Goal: Task Accomplishment & Management: Use online tool/utility

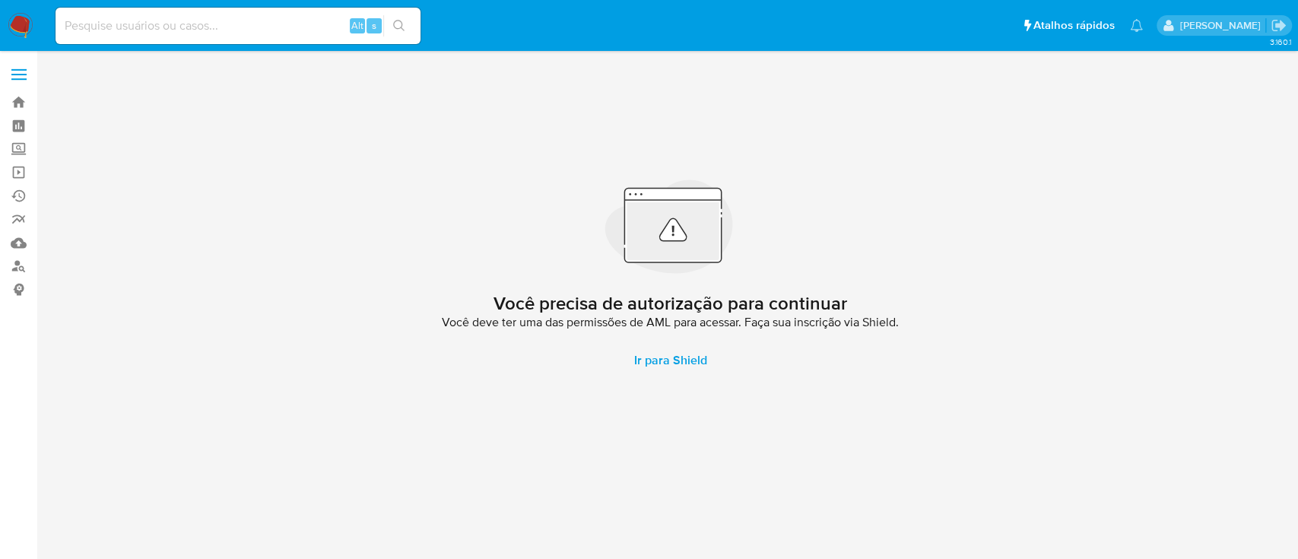
click at [18, 76] on label at bounding box center [19, 75] width 38 height 32
click at [0, 0] on input "checkbox" at bounding box center [0, 0] width 0 height 0
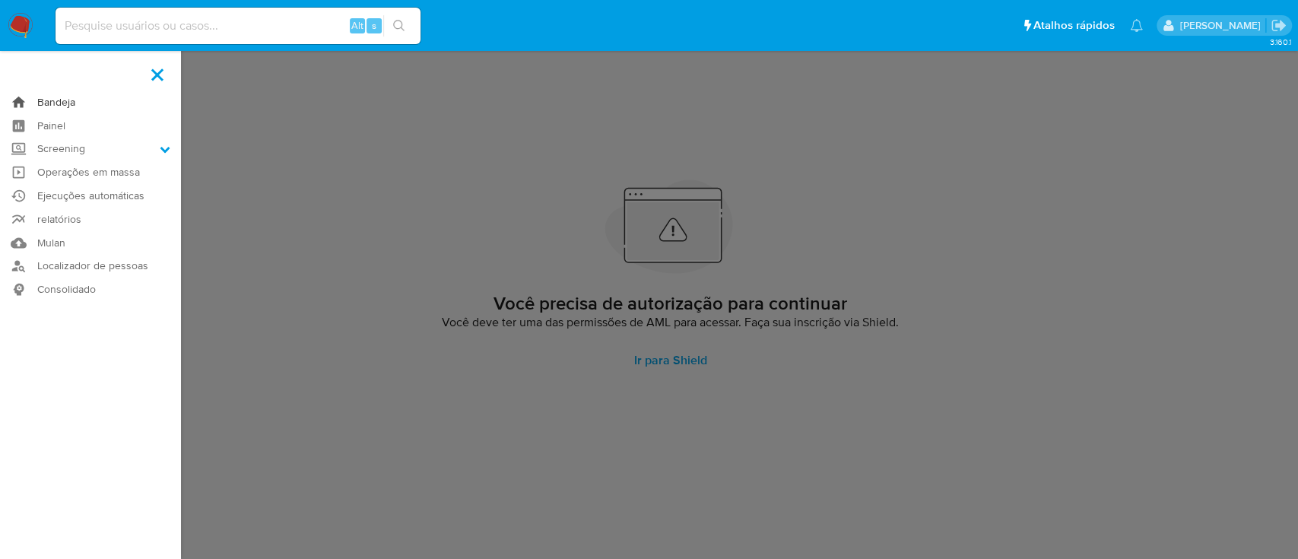
click at [53, 93] on link "Bandeja" at bounding box center [90, 102] width 181 height 24
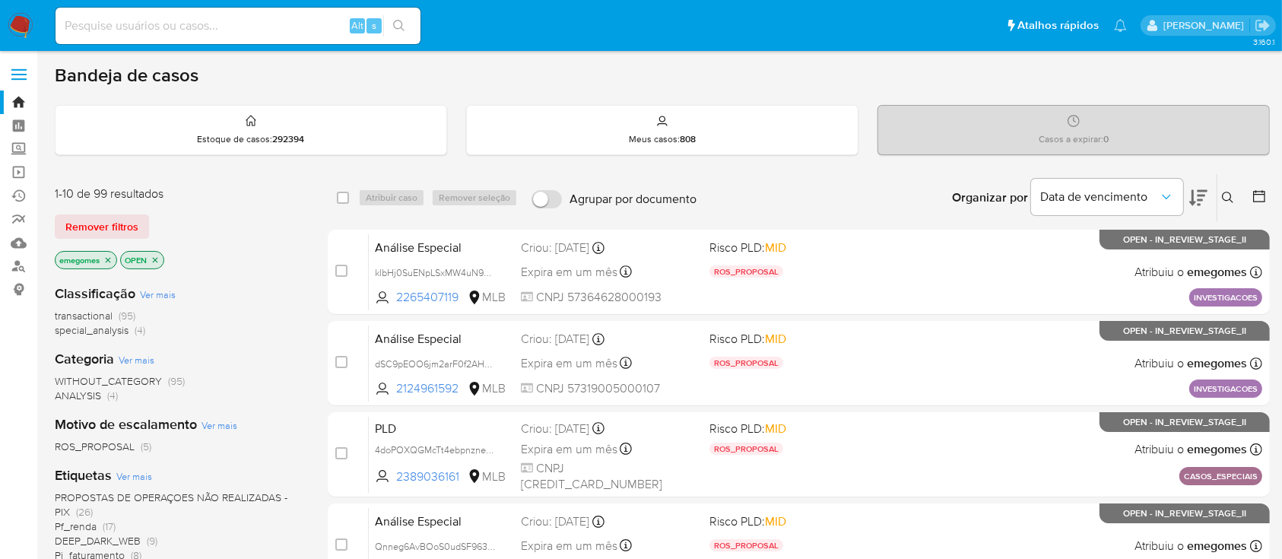
click at [1225, 192] on icon at bounding box center [1227, 197] width 11 height 11
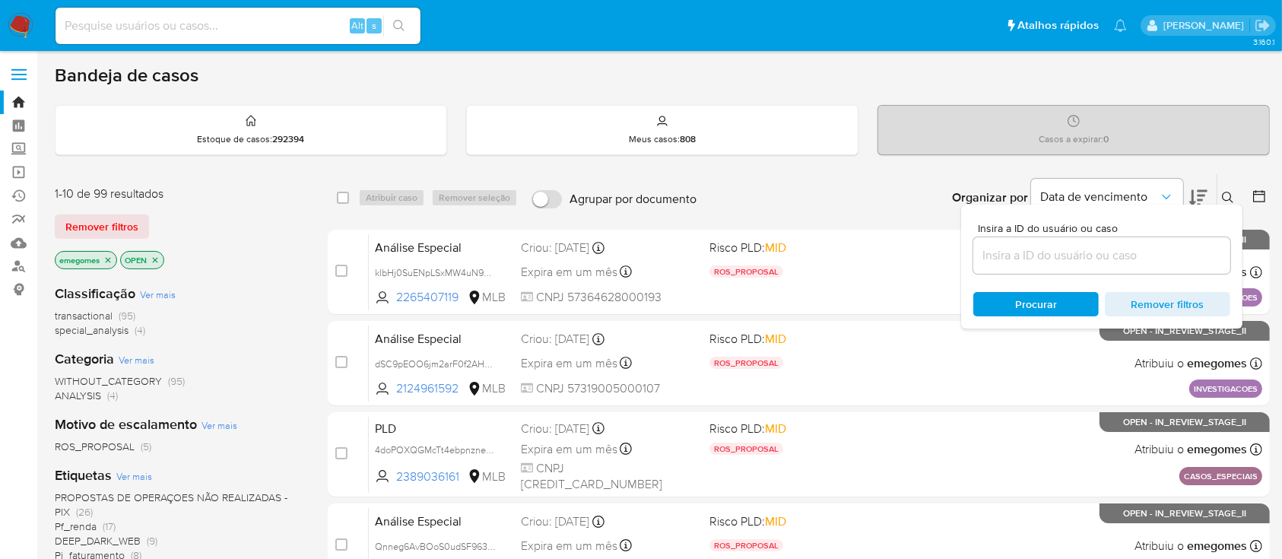
click at [1054, 258] on input at bounding box center [1101, 256] width 257 height 20
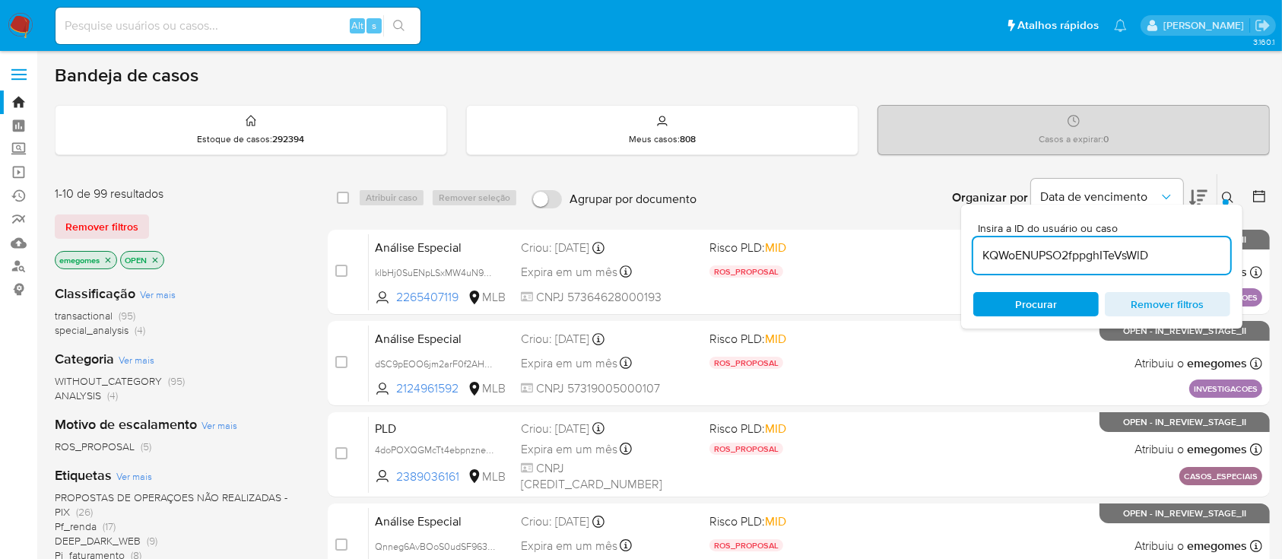
type input "KQWoENUPSO2fppghITeVsWlD"
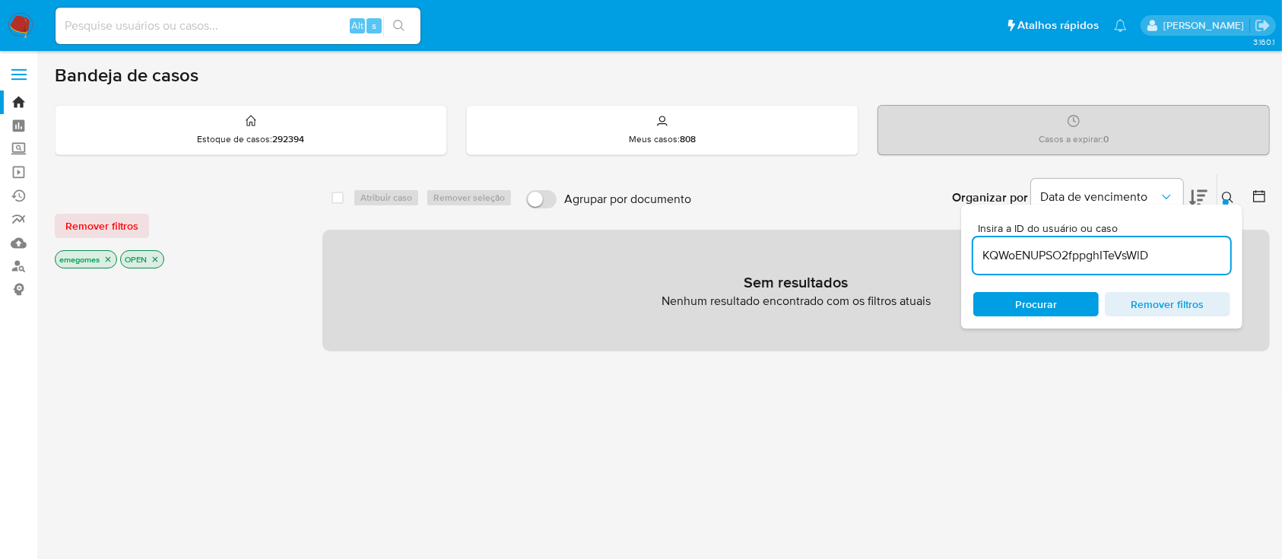
click at [109, 255] on icon "close-filter" at bounding box center [107, 259] width 9 height 9
click at [93, 256] on icon "close-filter" at bounding box center [89, 259] width 9 height 9
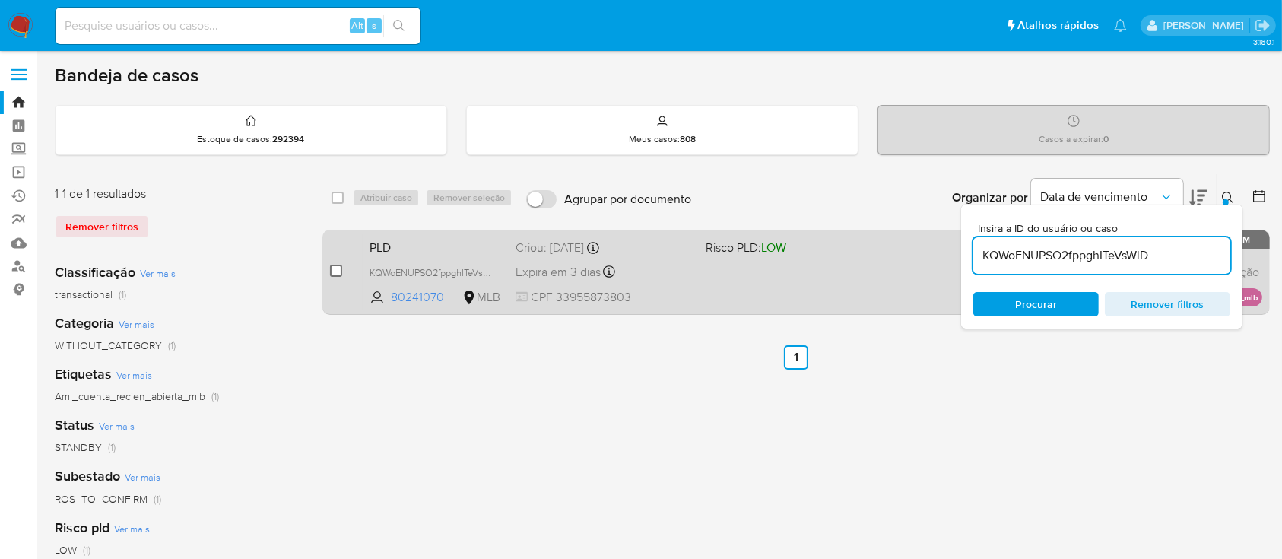
click at [336, 265] on input "checkbox" at bounding box center [336, 271] width 12 height 12
checkbox input "true"
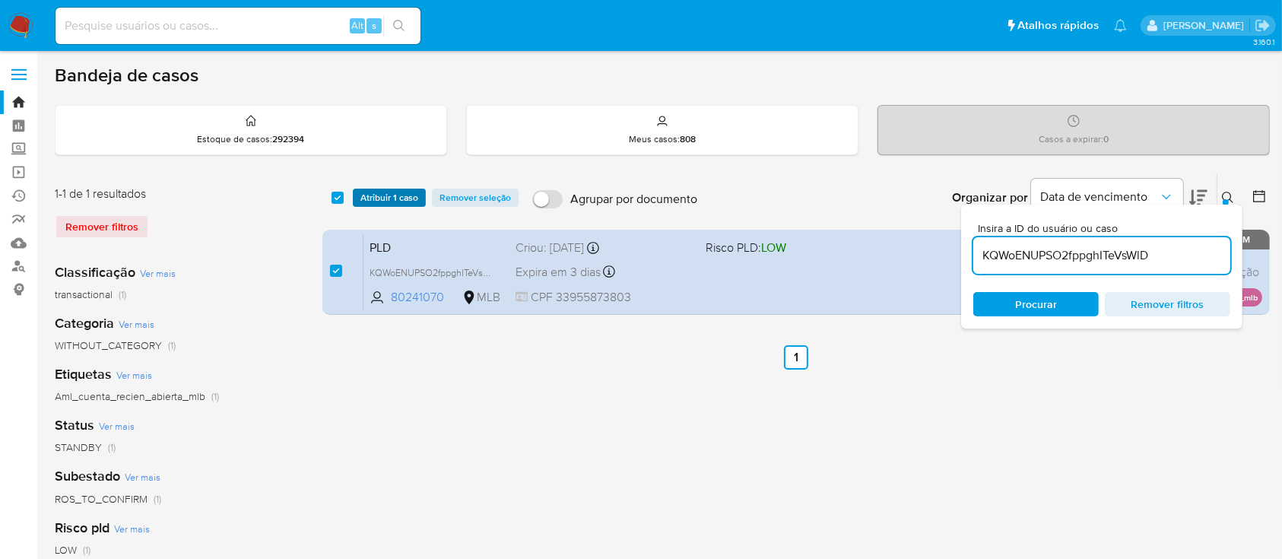
click at [395, 193] on span "Atribuir 1 caso" at bounding box center [389, 197] width 58 height 15
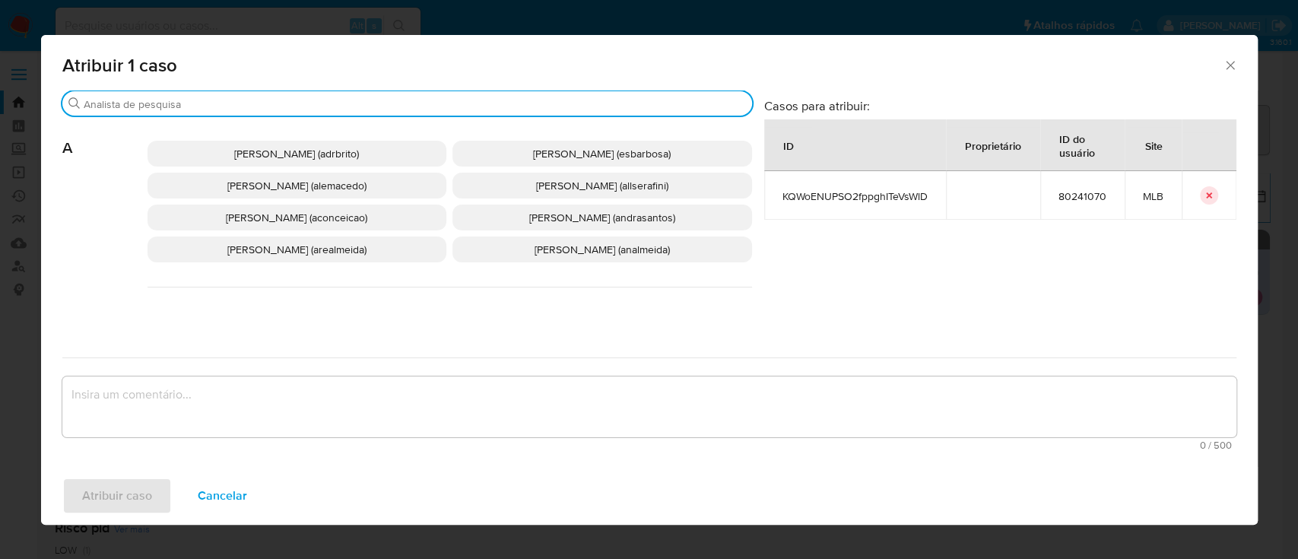
click at [341, 101] on input "Buscar" at bounding box center [415, 104] width 662 height 14
type input "an"
click at [662, 180] on span "Ana Cristina Da Conceicao (aconceicao)" at bounding box center [601, 185] width 141 height 15
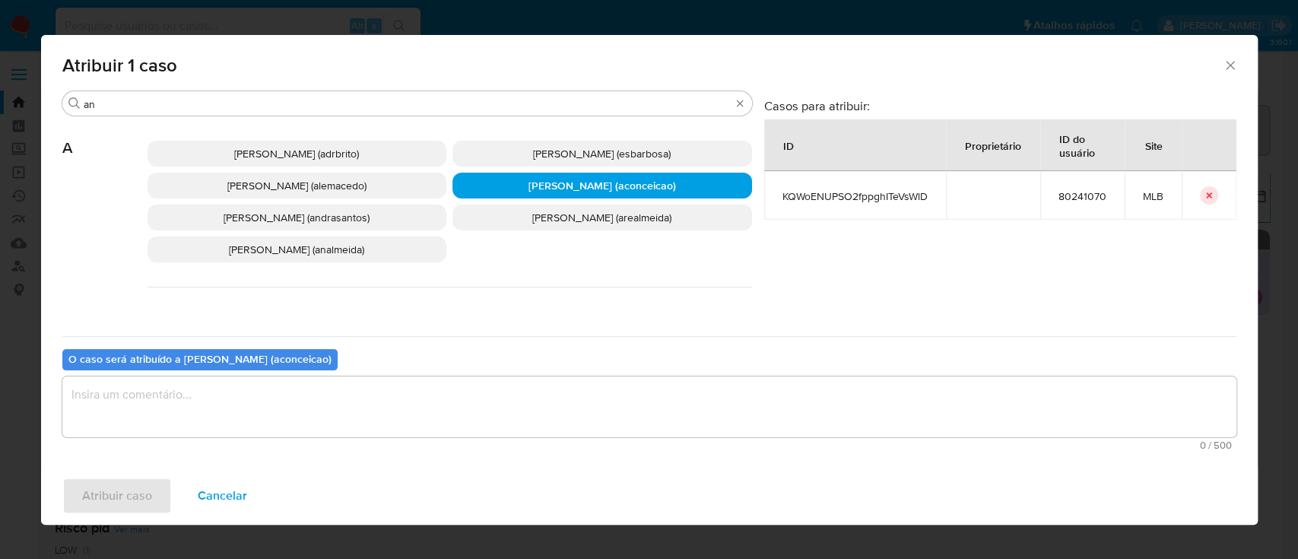
click at [443, 411] on textarea "assign-modal" at bounding box center [649, 406] width 1174 height 61
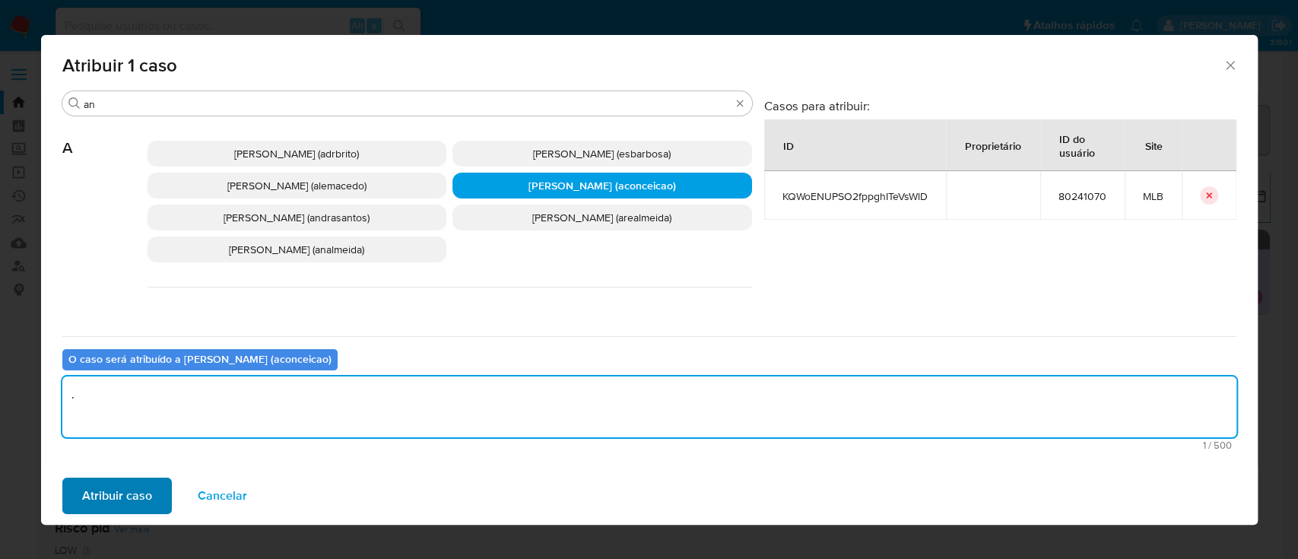
type textarea "."
click at [87, 488] on span "Atribuir caso" at bounding box center [117, 495] width 70 height 33
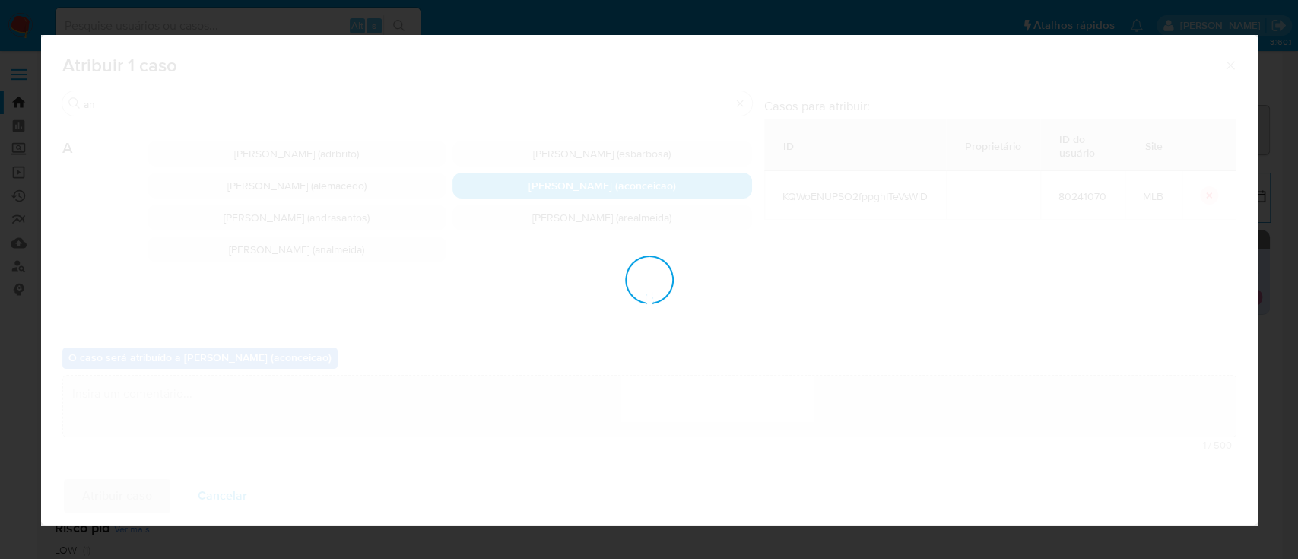
checkbox input "false"
